Goal: Navigation & Orientation: Understand site structure

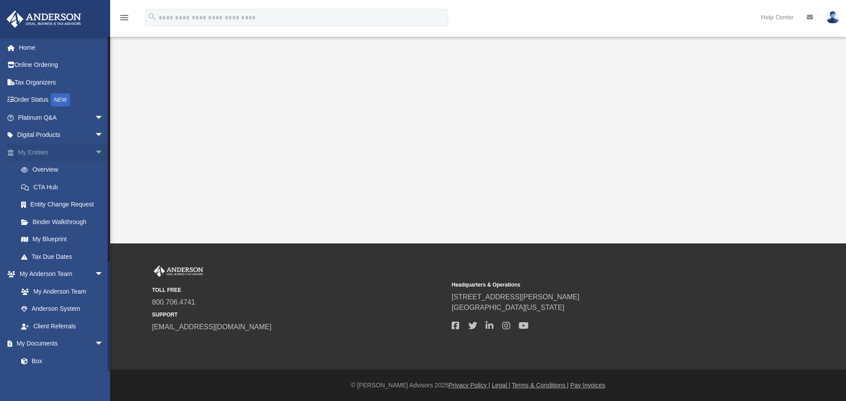
click at [95, 151] on span "arrow_drop_down" at bounding box center [104, 153] width 18 height 18
click at [95, 170] on span "arrow_drop_down" at bounding box center [104, 170] width 18 height 18
click at [95, 185] on span "arrow_drop_down" at bounding box center [104, 187] width 18 height 18
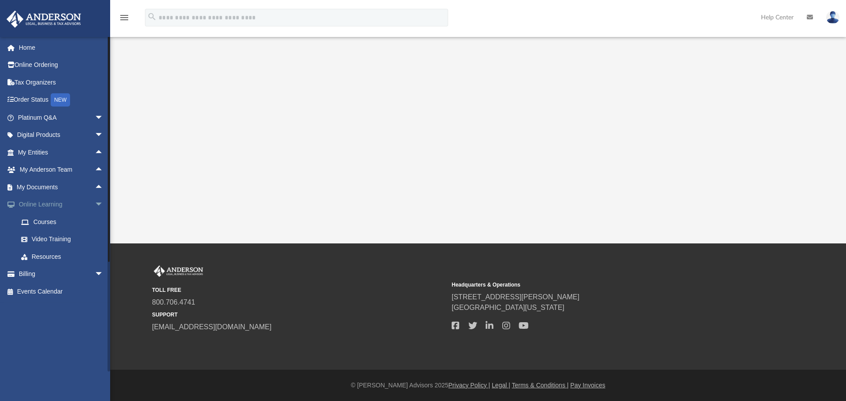
click at [95, 202] on span "arrow_drop_down" at bounding box center [104, 205] width 18 height 18
click at [32, 49] on link "Home" at bounding box center [61, 48] width 111 height 18
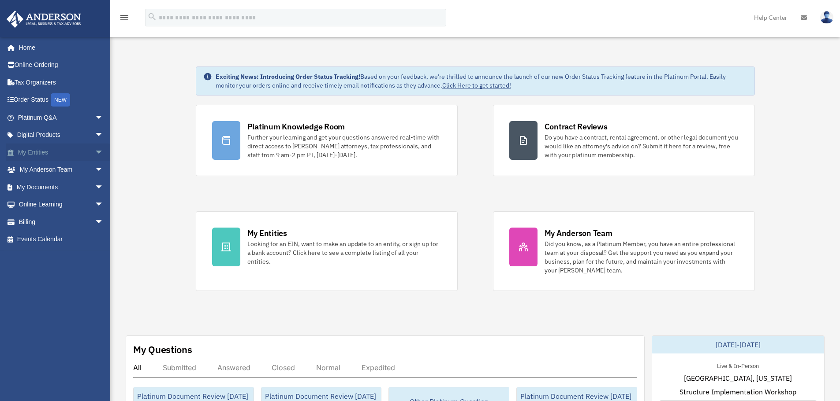
click at [96, 152] on span "arrow_drop_down" at bounding box center [104, 153] width 18 height 18
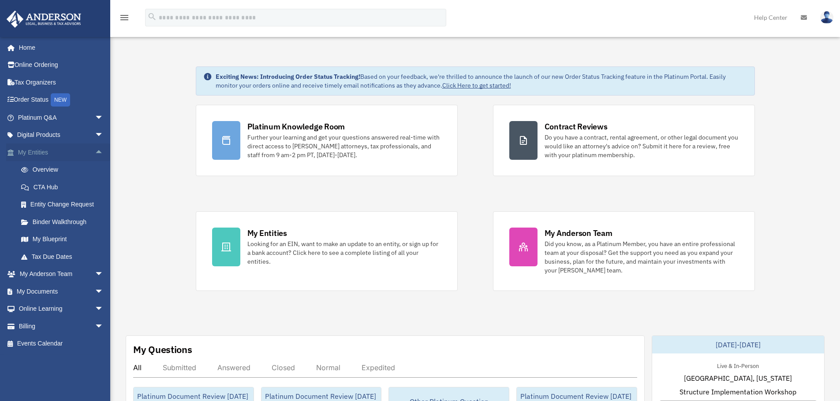
click at [96, 152] on span "arrow_drop_up" at bounding box center [104, 153] width 18 height 18
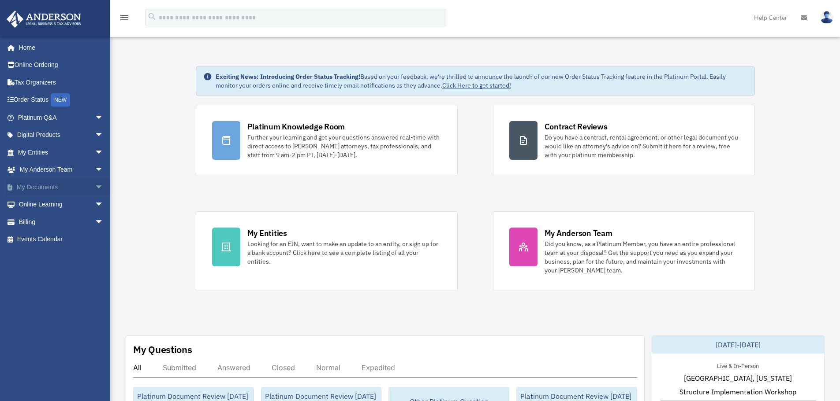
click at [95, 185] on span "arrow_drop_down" at bounding box center [104, 187] width 18 height 18
click at [95, 185] on span "arrow_drop_up" at bounding box center [104, 187] width 18 height 18
